Goal: Information Seeking & Learning: Learn about a topic

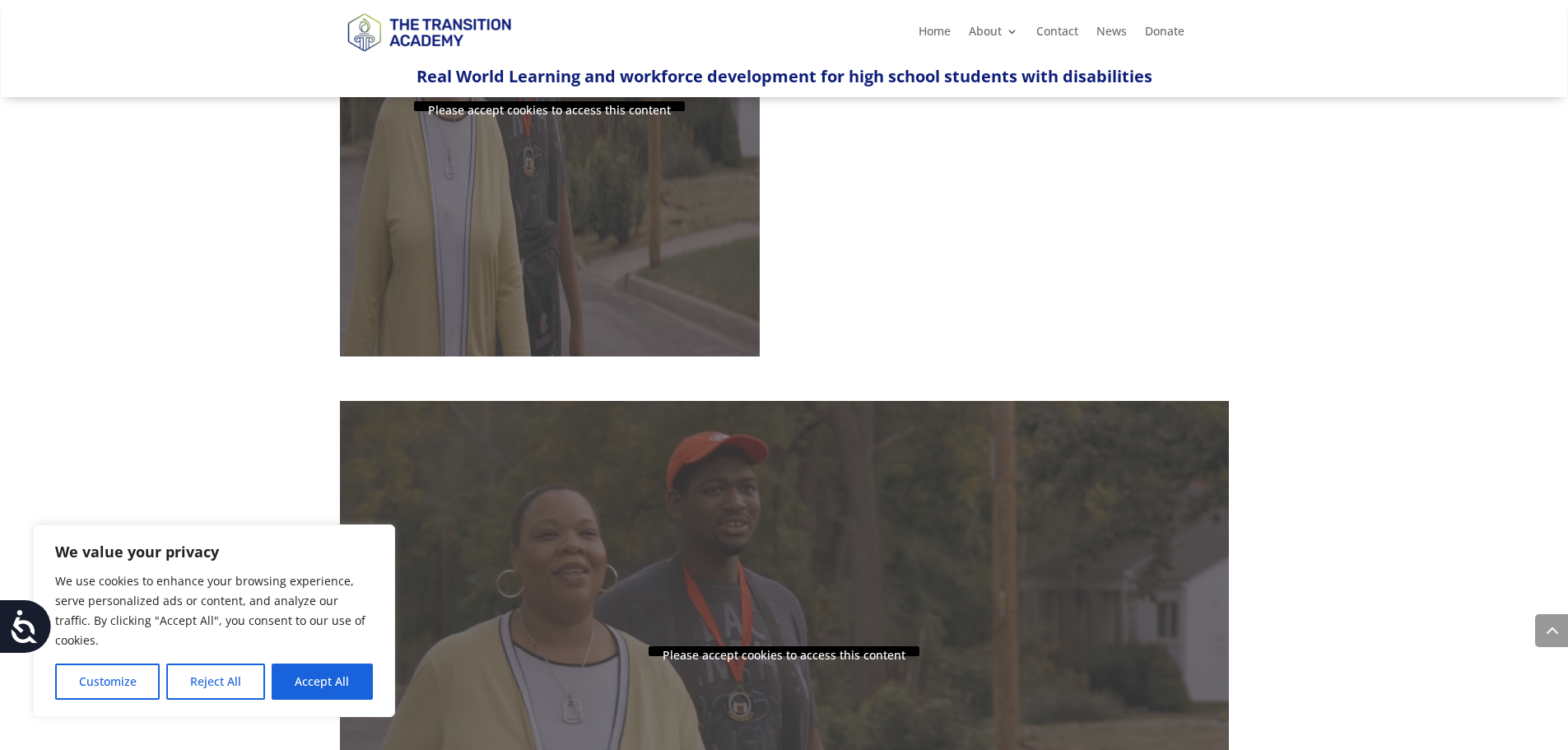
scroll to position [988, 0]
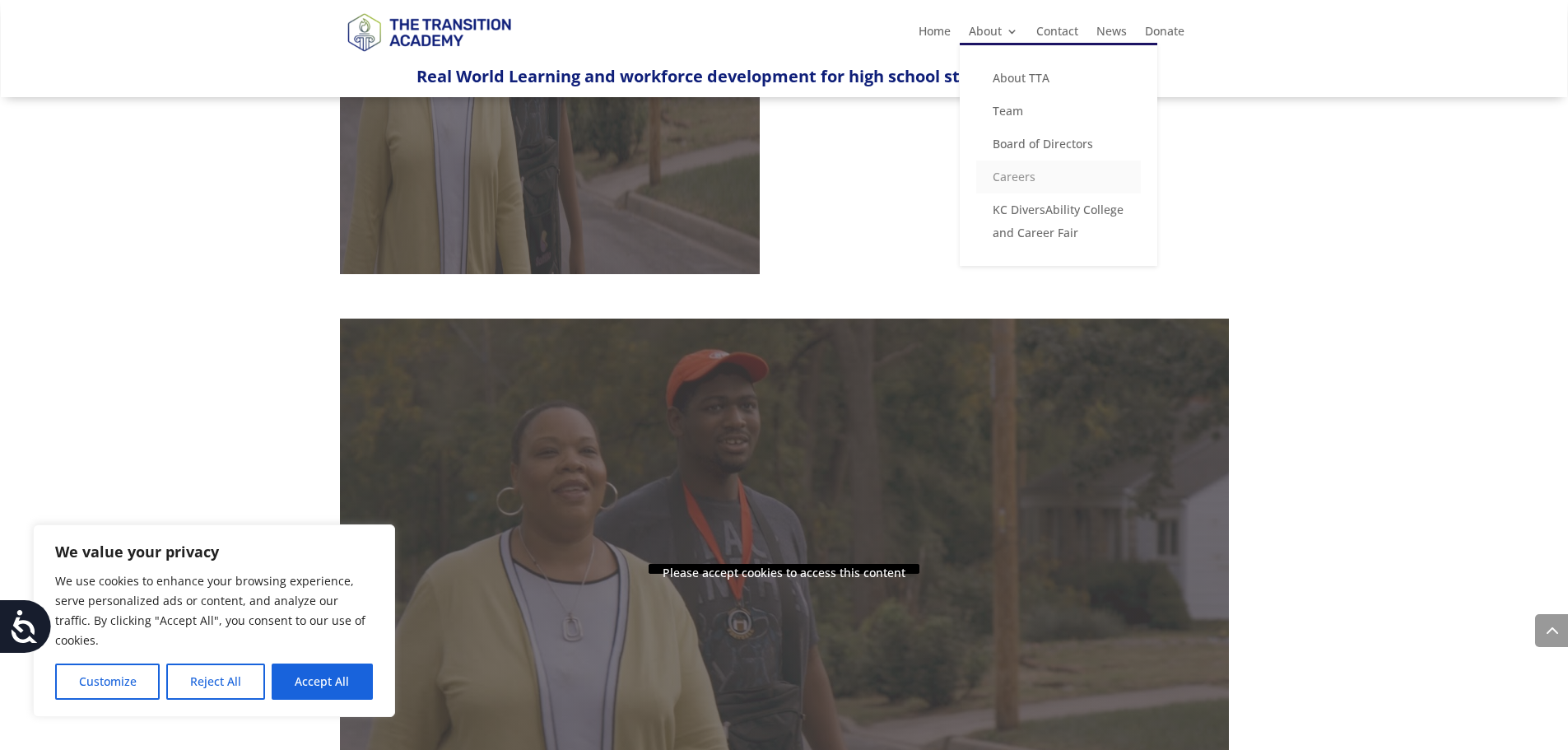
click at [1028, 175] on link "Careers" at bounding box center [1058, 177] width 164 height 33
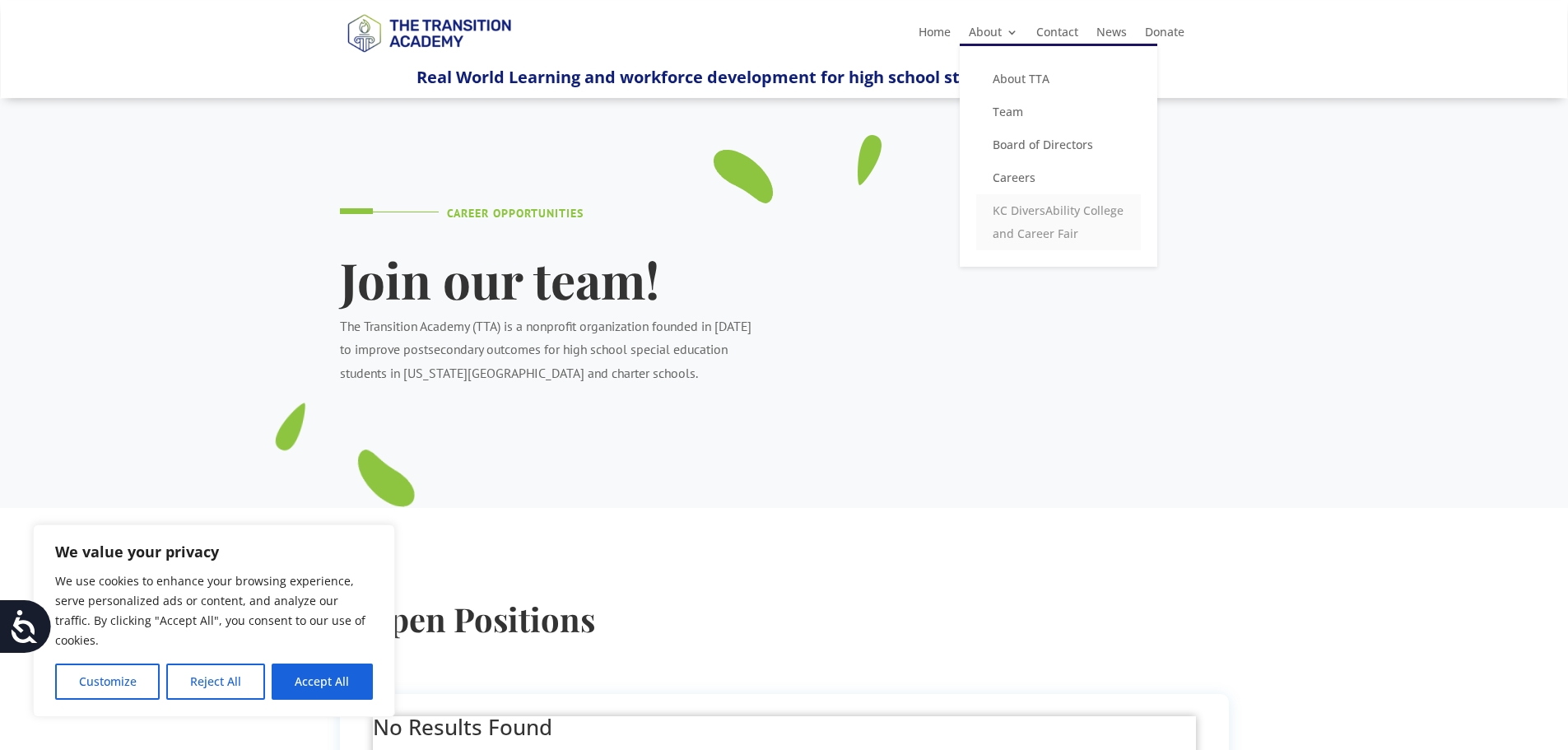
click at [1049, 226] on link "KC DiversAbility College and Career Fair" at bounding box center [1058, 222] width 164 height 56
